Goal: Task Accomplishment & Management: Manage account settings

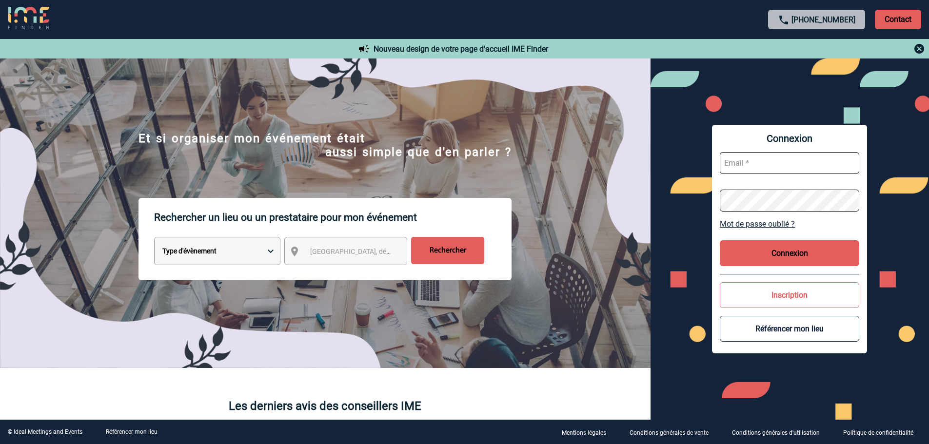
type input "mknopf@ime-groupe.com"
click at [786, 251] on button "Connexion" at bounding box center [790, 254] width 140 height 26
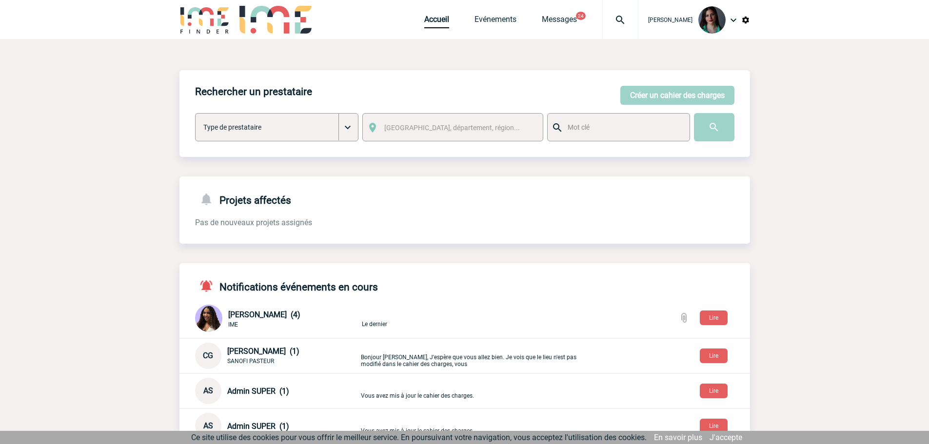
click at [487, 7] on div "Accueil Evénements Messages 24 Projet, client Projet, client" at bounding box center [531, 19] width 214 height 39
click at [494, 16] on link "Evénements" at bounding box center [496, 22] width 42 height 14
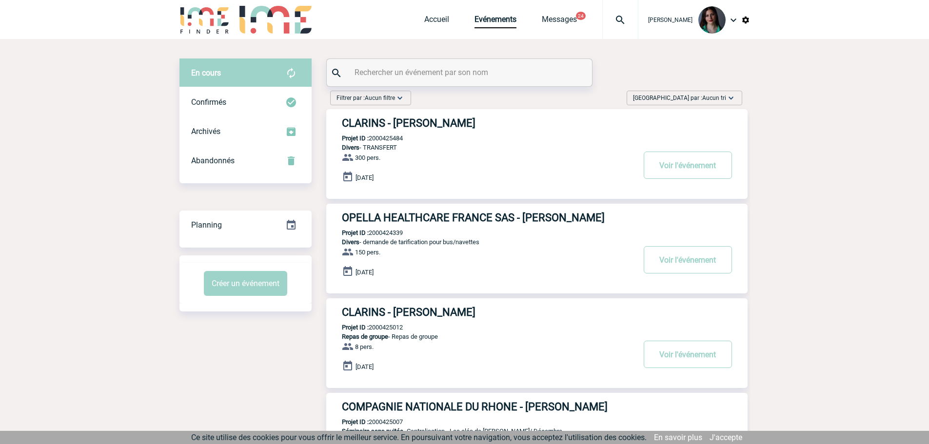
click at [406, 66] on input "text" at bounding box center [460, 72] width 217 height 14
paste input "2000425440"
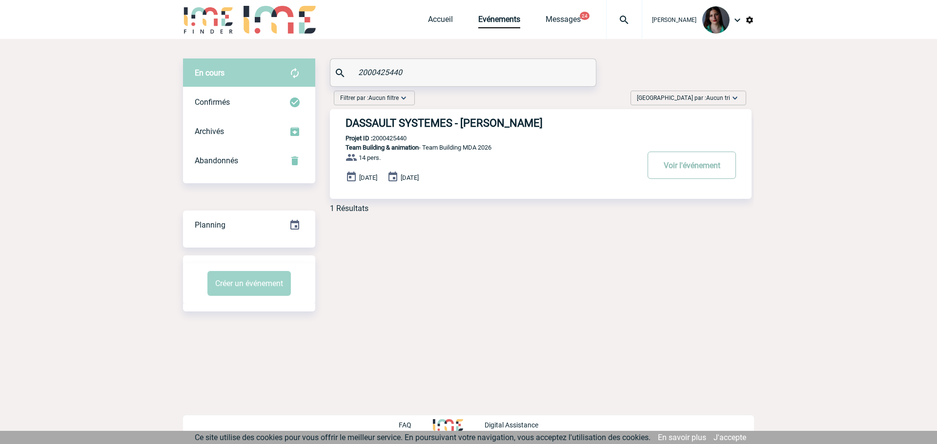
type input "2000425440"
click at [702, 166] on button "Voir l'événement" at bounding box center [691, 165] width 88 height 27
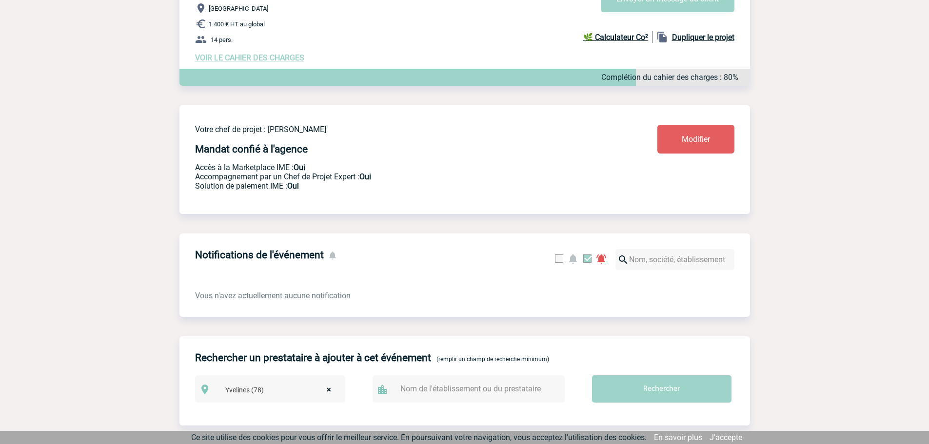
scroll to position [98, 0]
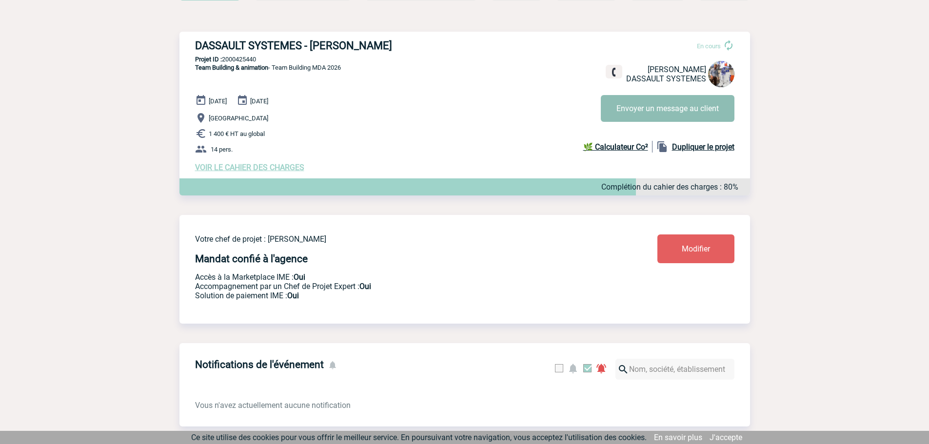
click at [624, 116] on button "Envoyer un message au client" at bounding box center [668, 108] width 134 height 27
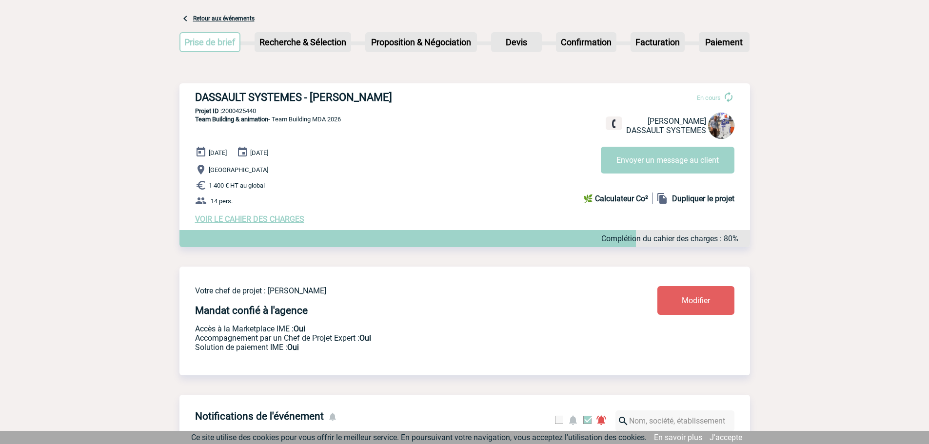
scroll to position [0, 0]
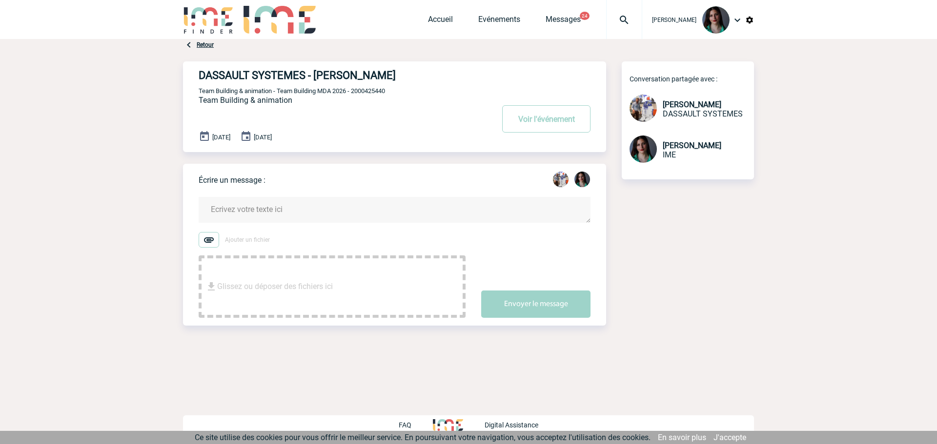
click at [205, 41] on link "Retour" at bounding box center [205, 44] width 17 height 7
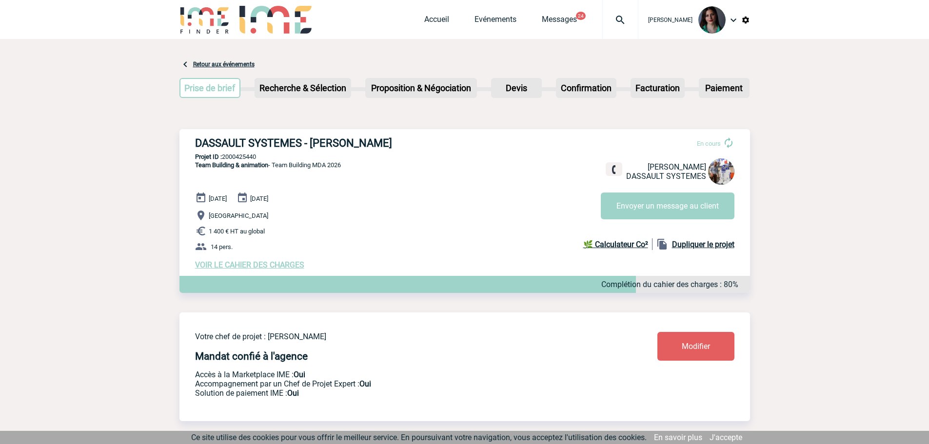
click at [282, 267] on span "VOIR LE CAHIER DES CHARGES" at bounding box center [249, 265] width 109 height 9
